Goal: Task Accomplishment & Management: Manage account settings

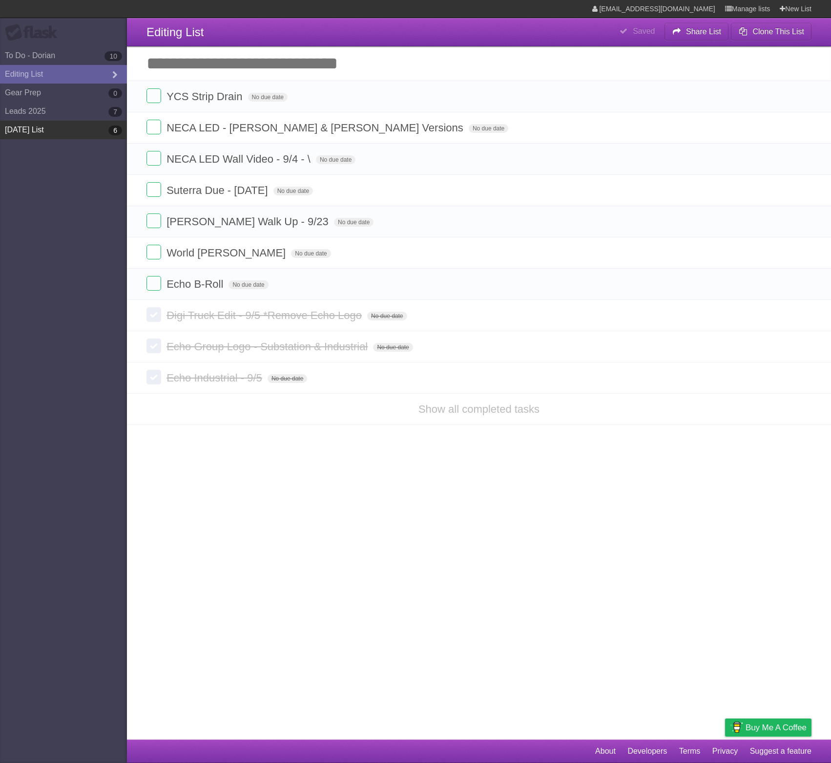
click at [61, 130] on link "[DATE] List 6" at bounding box center [63, 130] width 127 height 19
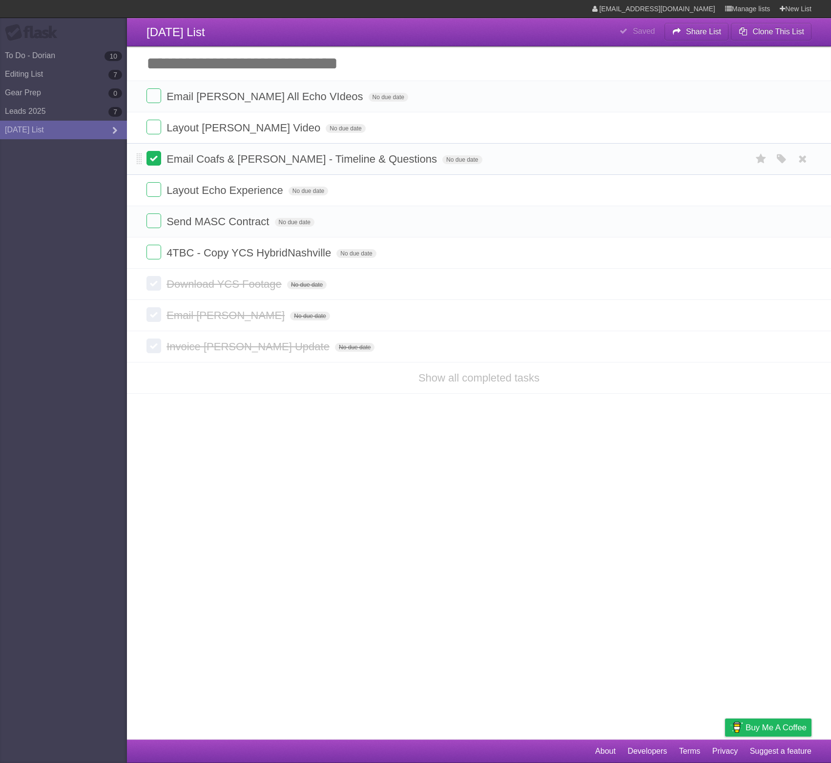
click at [149, 161] on label at bounding box center [153, 158] width 15 height 15
click at [148, 188] on label at bounding box center [153, 189] width 15 height 15
click at [157, 195] on label at bounding box center [153, 189] width 15 height 15
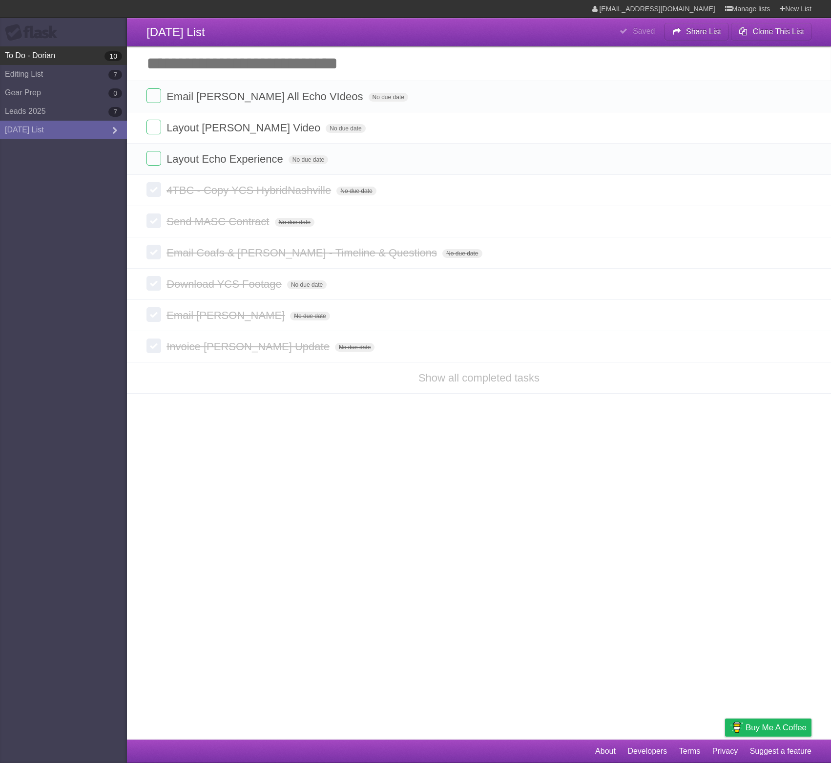
click at [78, 56] on link "To Do - Dorian 10" at bounding box center [63, 55] width 127 height 19
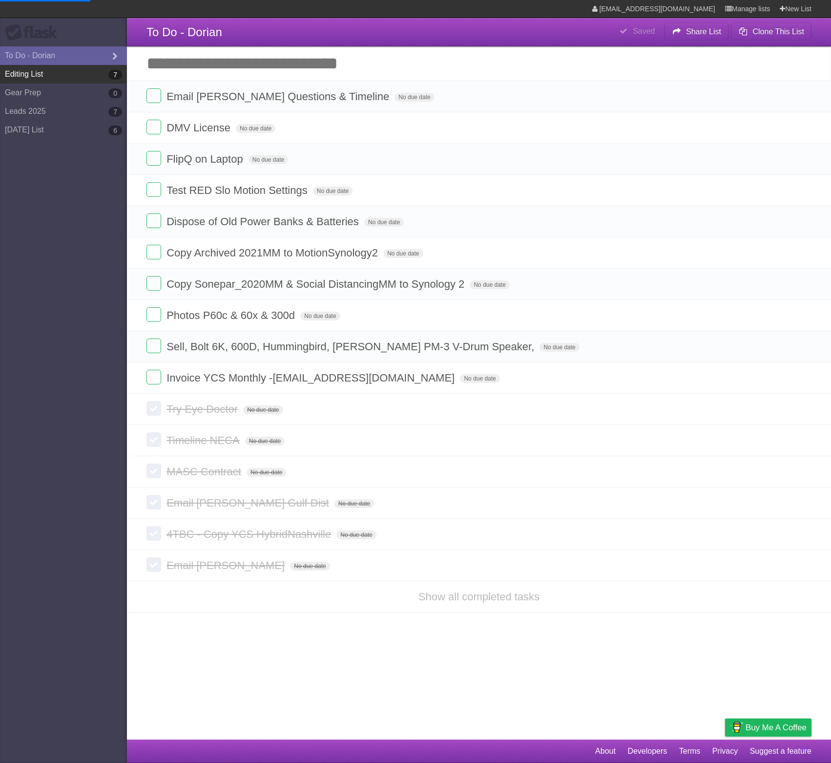
click at [76, 75] on link "Editing List 7" at bounding box center [63, 74] width 127 height 19
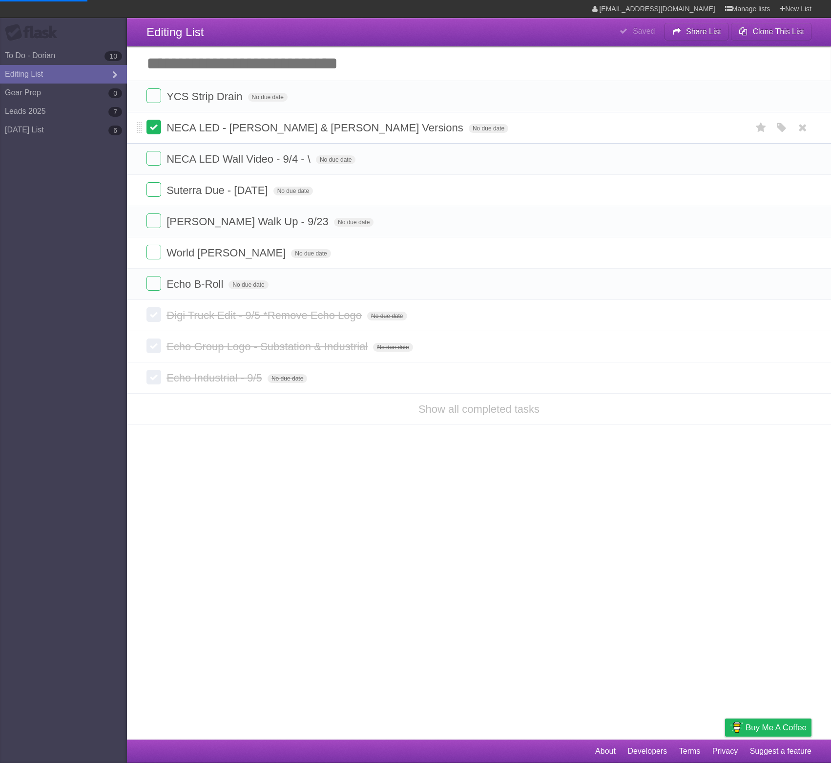
click at [149, 127] on label at bounding box center [153, 127] width 15 height 15
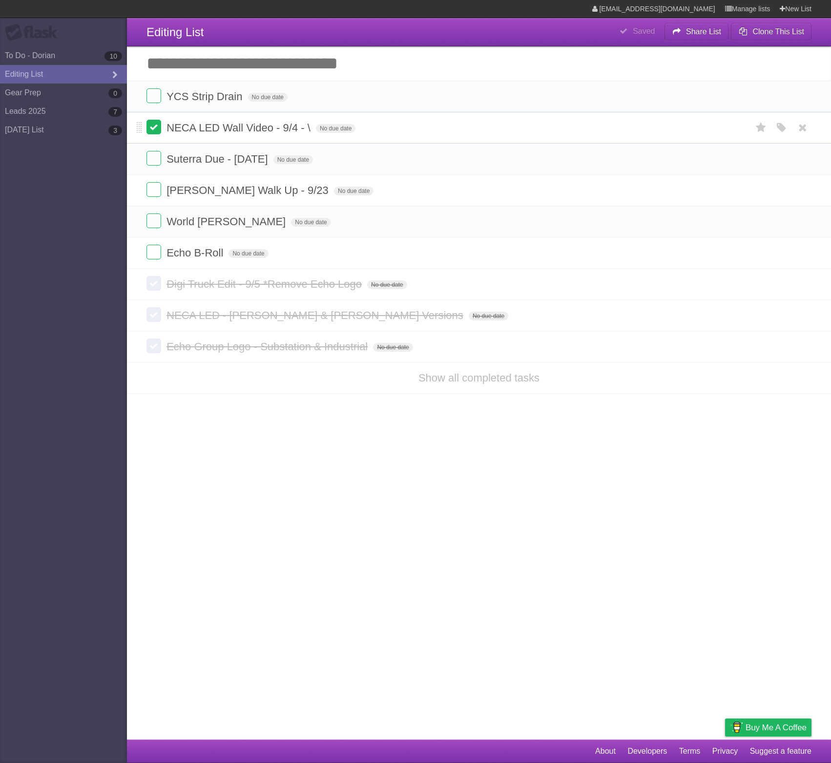
click at [151, 128] on label at bounding box center [153, 127] width 15 height 15
